Goal: Communication & Community: Answer question/provide support

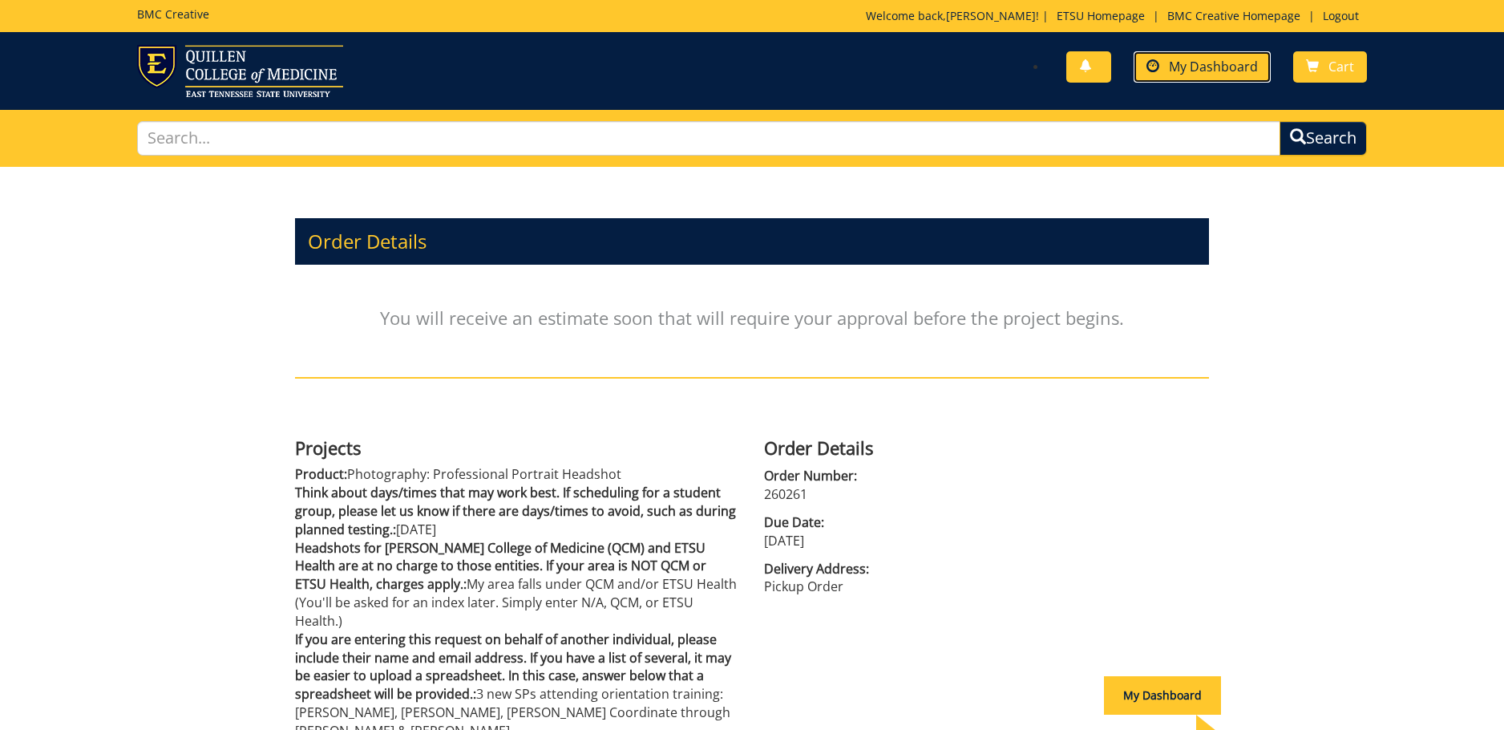
click at [1188, 78] on link "My Dashboard" at bounding box center [1202, 66] width 137 height 31
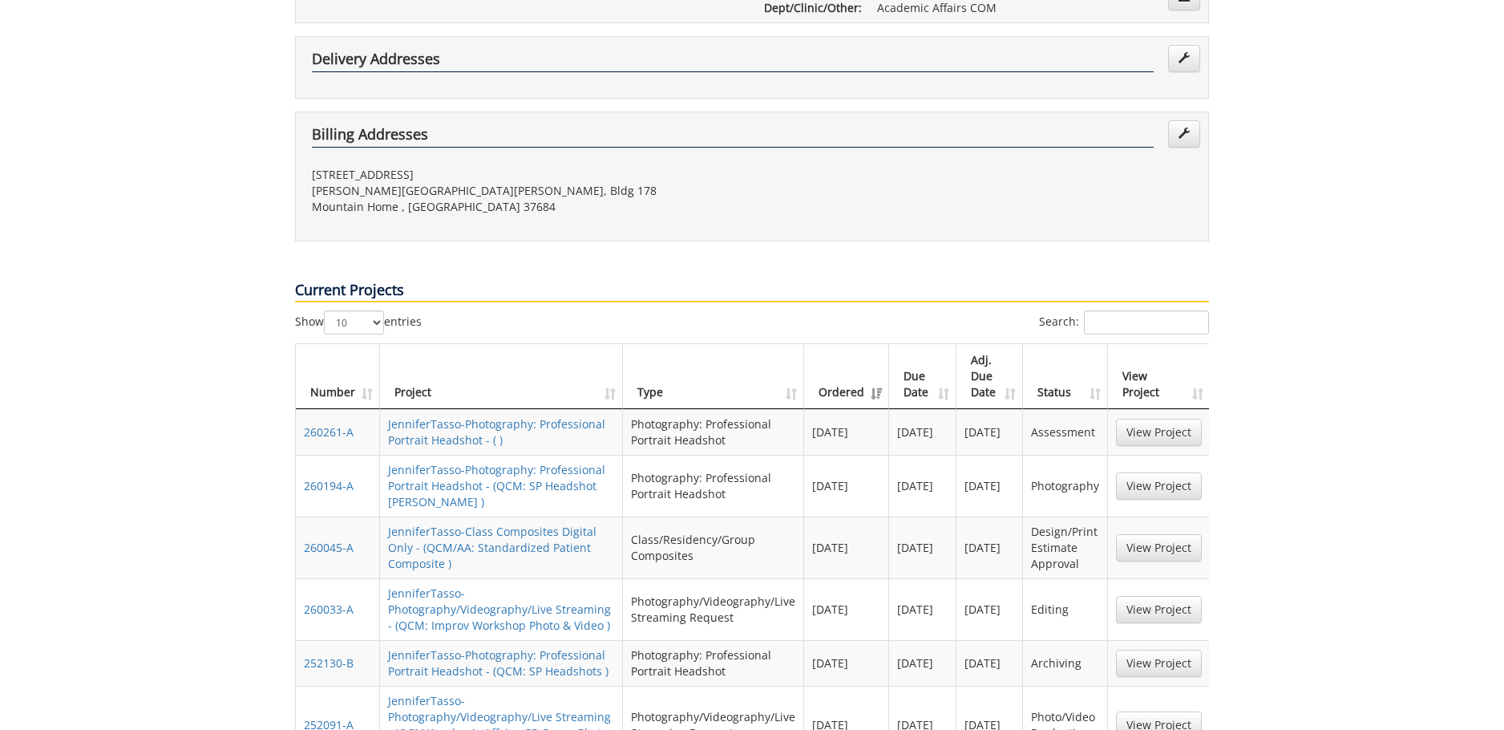
scroll to position [802, 0]
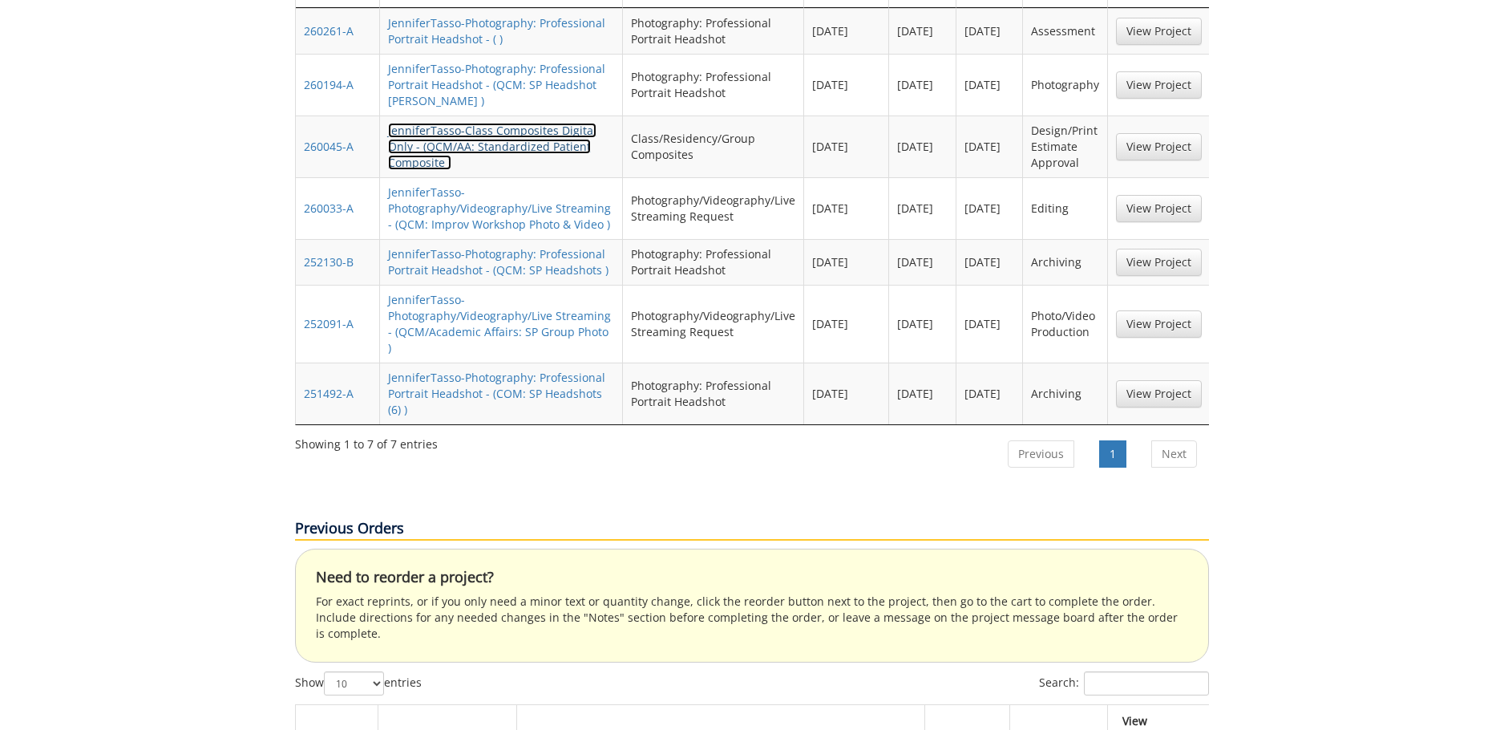
click at [495, 123] on link "JenniferTasso-Class Composites Digital Only - (QCM/AA: Standardized Patient Com…" at bounding box center [492, 146] width 208 height 47
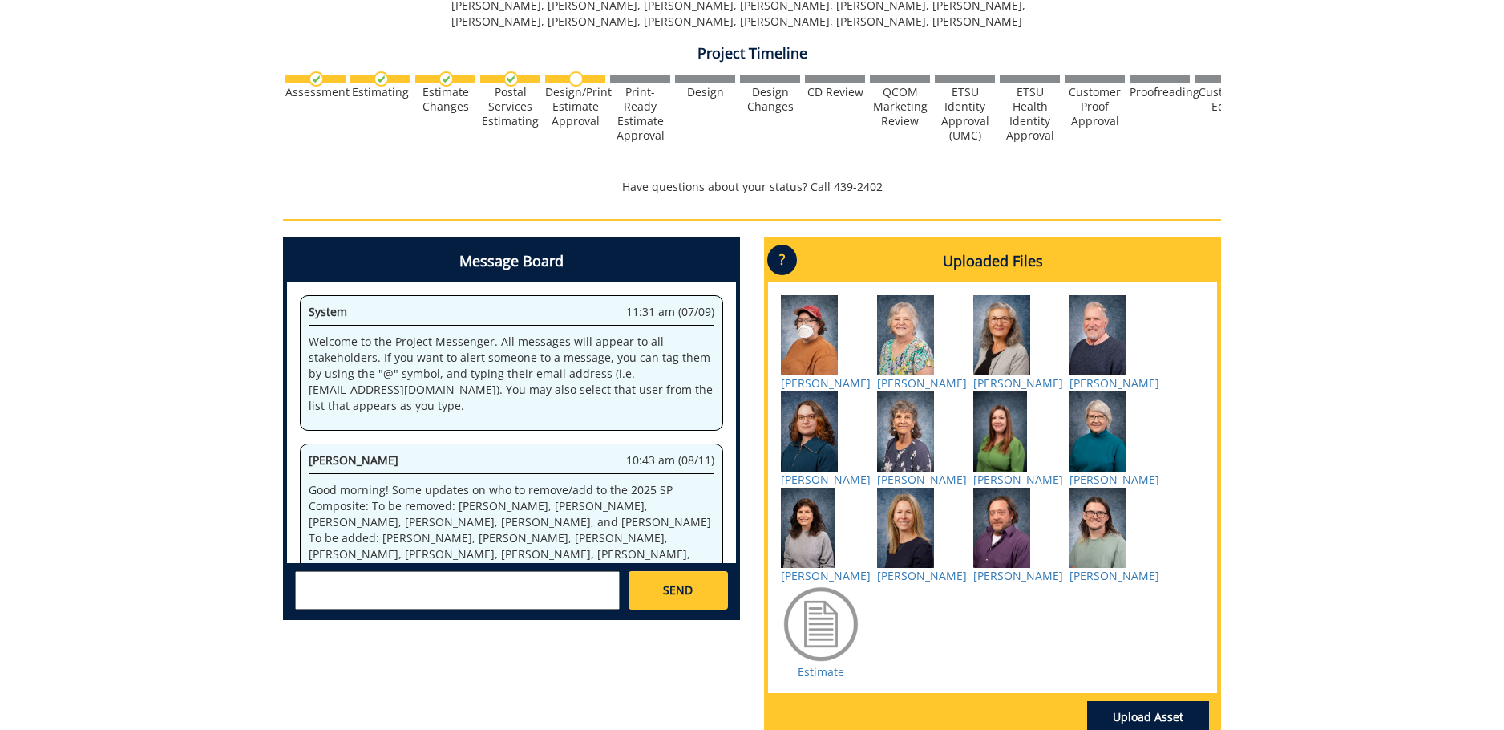
scroll to position [61, 0]
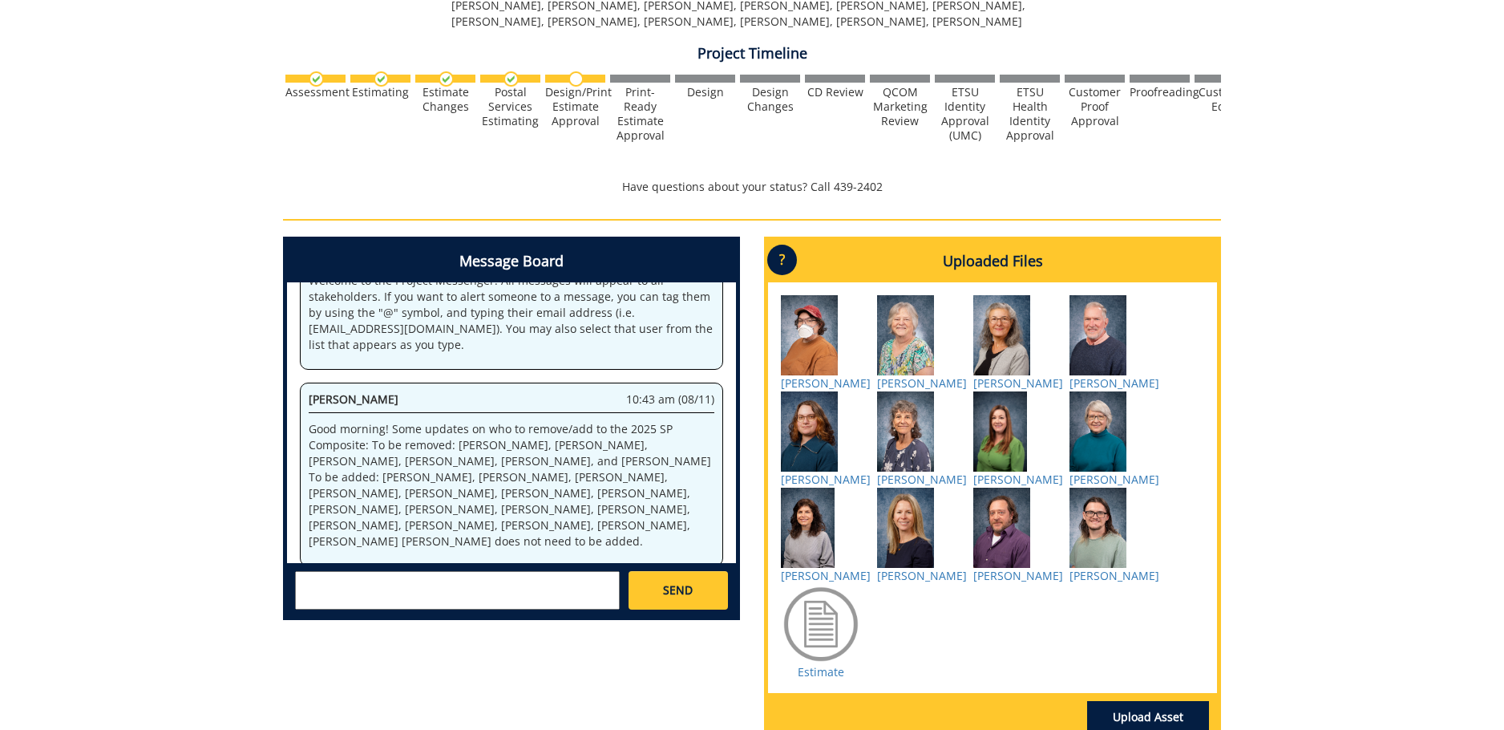
click at [508, 592] on textarea at bounding box center [457, 590] width 325 height 38
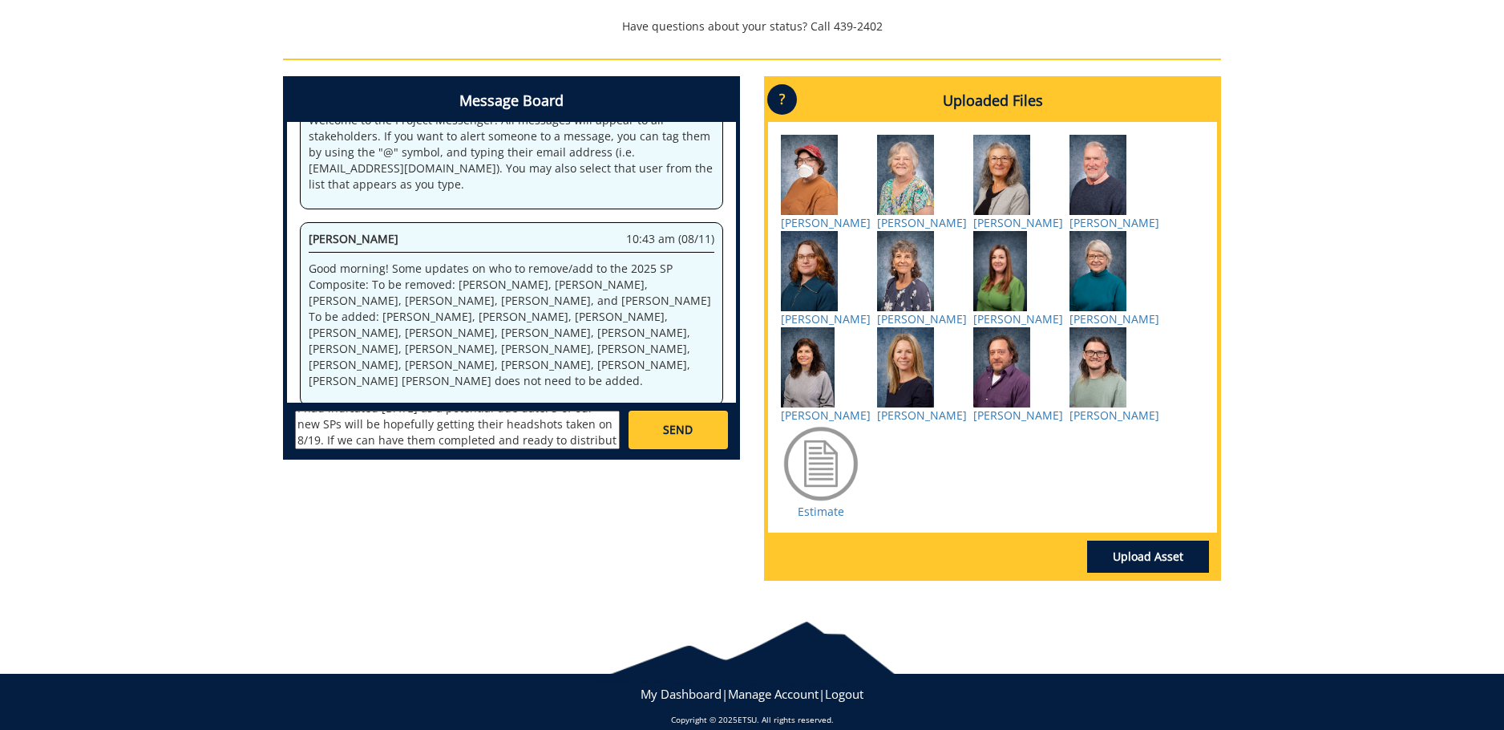
scroll to position [29, 0]
click at [548, 367] on p "Good morning! Some updates on who to remove/add to the 2025 SP Composite: To be…" at bounding box center [512, 325] width 406 height 128
click at [447, 435] on textarea "I had indicated [DATE] as a potential due date. 3 of our new SPs will be hopefu…" at bounding box center [457, 429] width 325 height 38
type textarea "I had indicated [DATE] as a potential due date. 3 of our new SPs will be hopefu…"
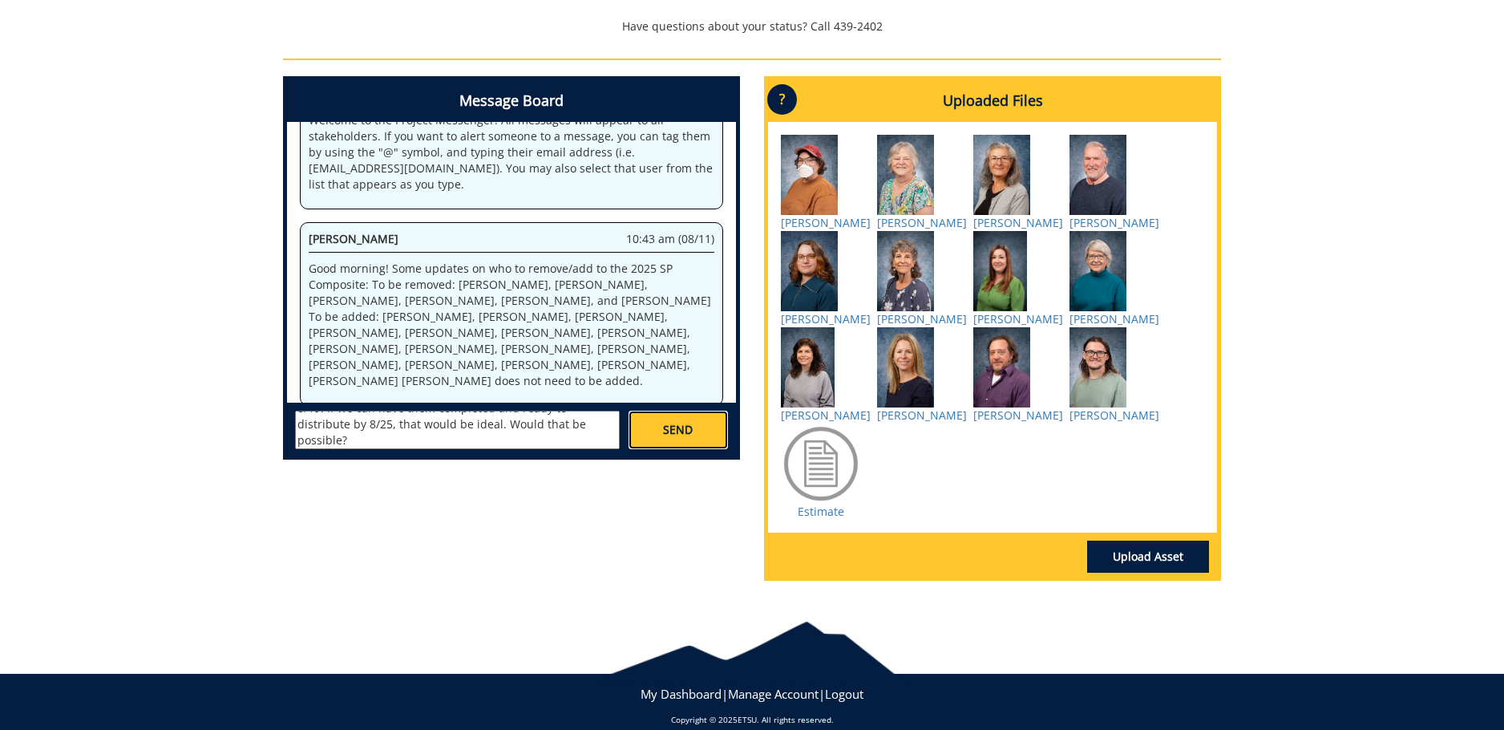
click at [698, 436] on link "SEND" at bounding box center [678, 429] width 99 height 38
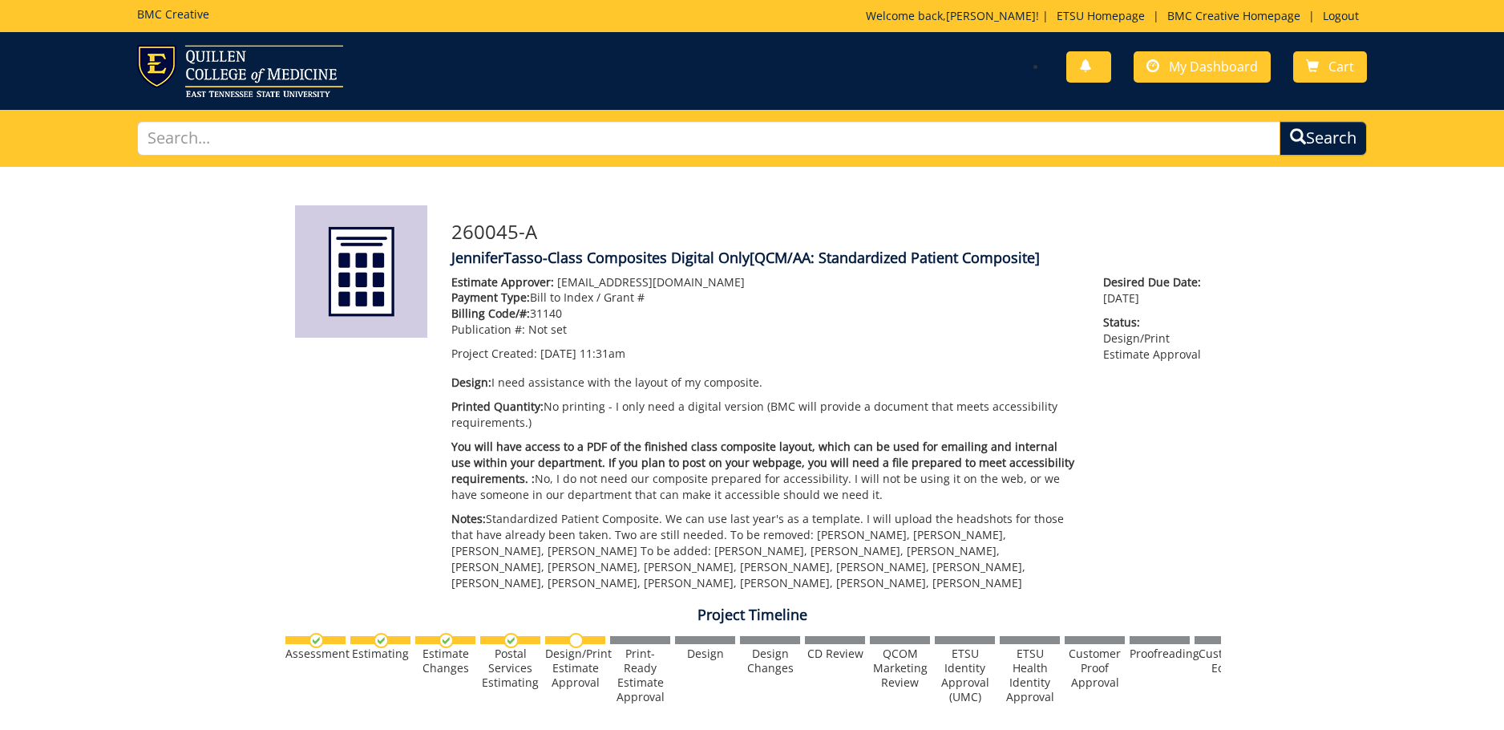
scroll to position [14023, 0]
